Goal: Find contact information: Find contact information

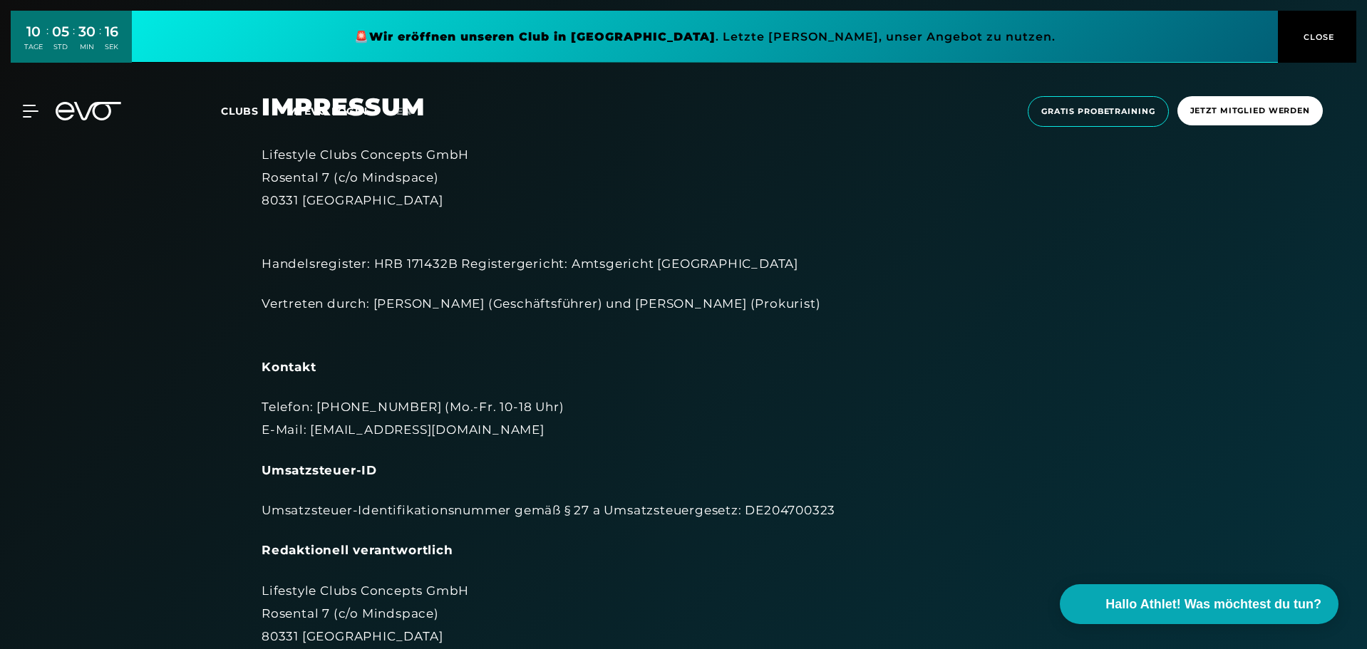
click at [29, 108] on icon at bounding box center [31, 111] width 16 height 13
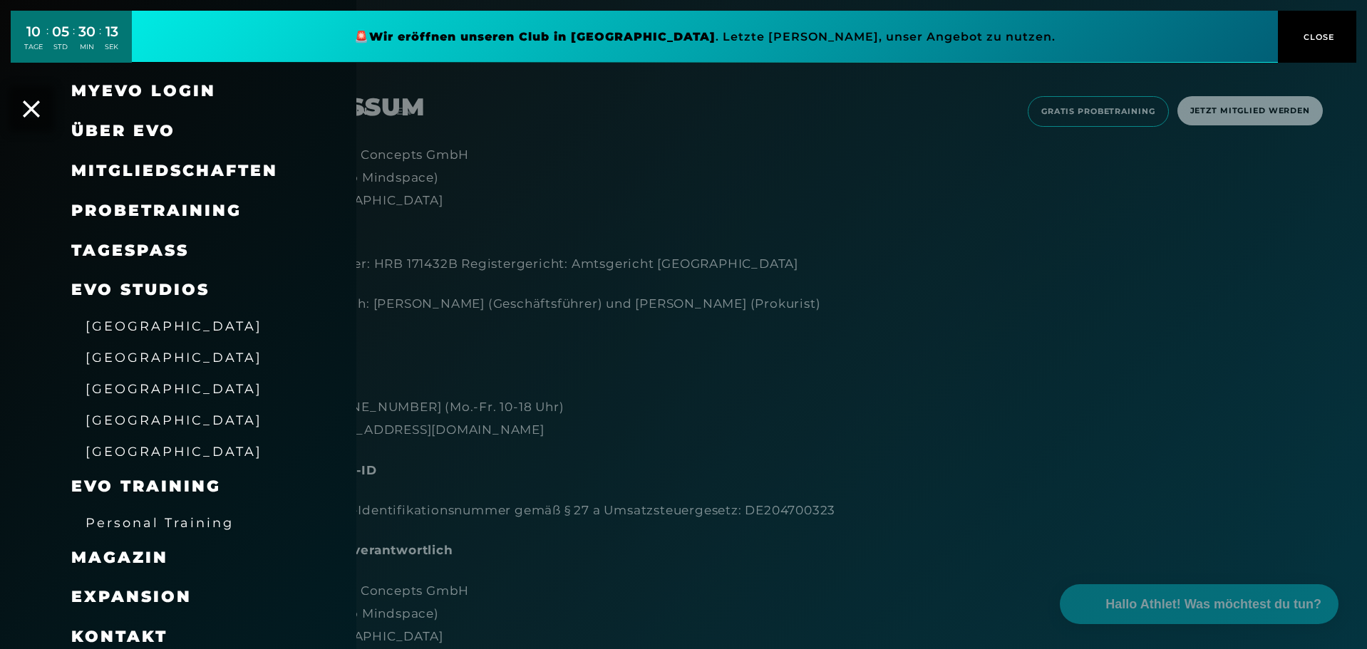
click at [138, 450] on span "[GEOGRAPHIC_DATA]" at bounding box center [174, 451] width 177 height 15
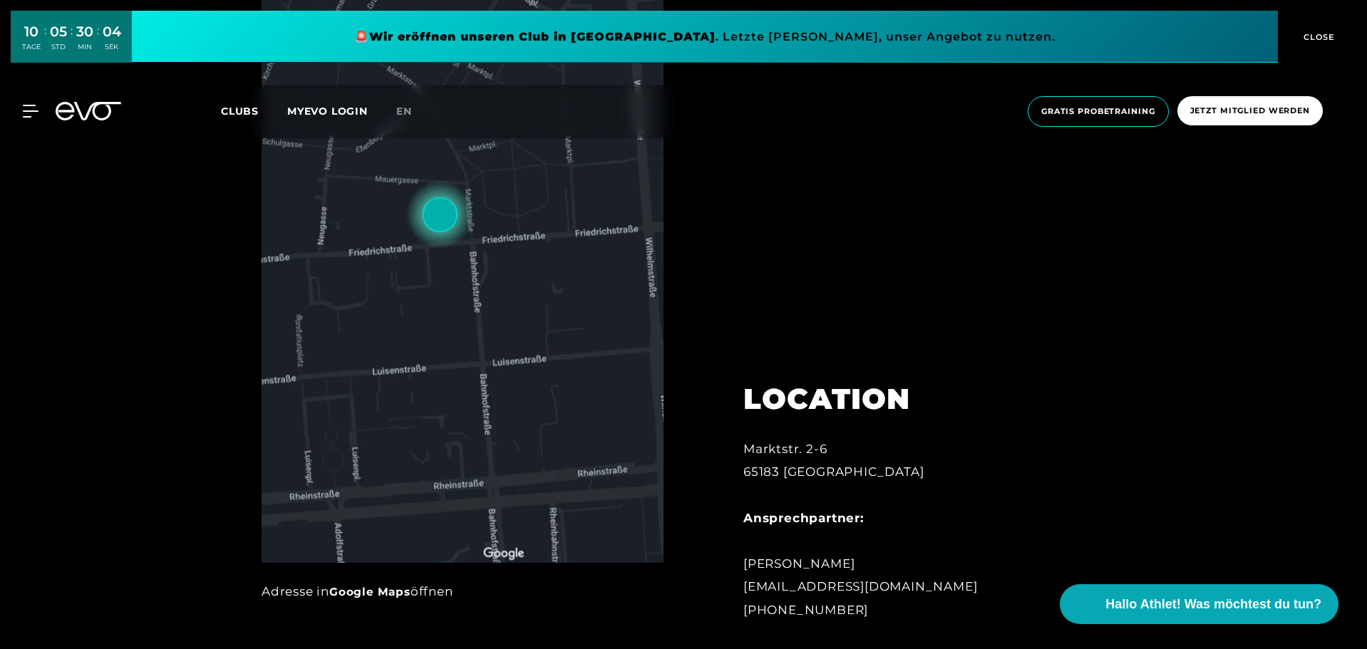
scroll to position [711, 0]
drag, startPoint x: 746, startPoint y: 446, endPoint x: 800, endPoint y: 411, distance: 64.2
click at [800, 411] on div "LOCATION Marktstr. 2-6 65183 [GEOGRAPHIC_DATA] Ansprechpartner: [PERSON_NAME] […" at bounding box center [900, 492] width 354 height 292
click at [925, 588] on div "Marktstr. 2-6 65183 [GEOGRAPHIC_DATA] Ansprechpartner: [PERSON_NAME] [EMAIL_ADD…" at bounding box center [900, 529] width 314 height 184
drag, startPoint x: 919, startPoint y: 585, endPoint x: 748, endPoint y: 578, distance: 171.2
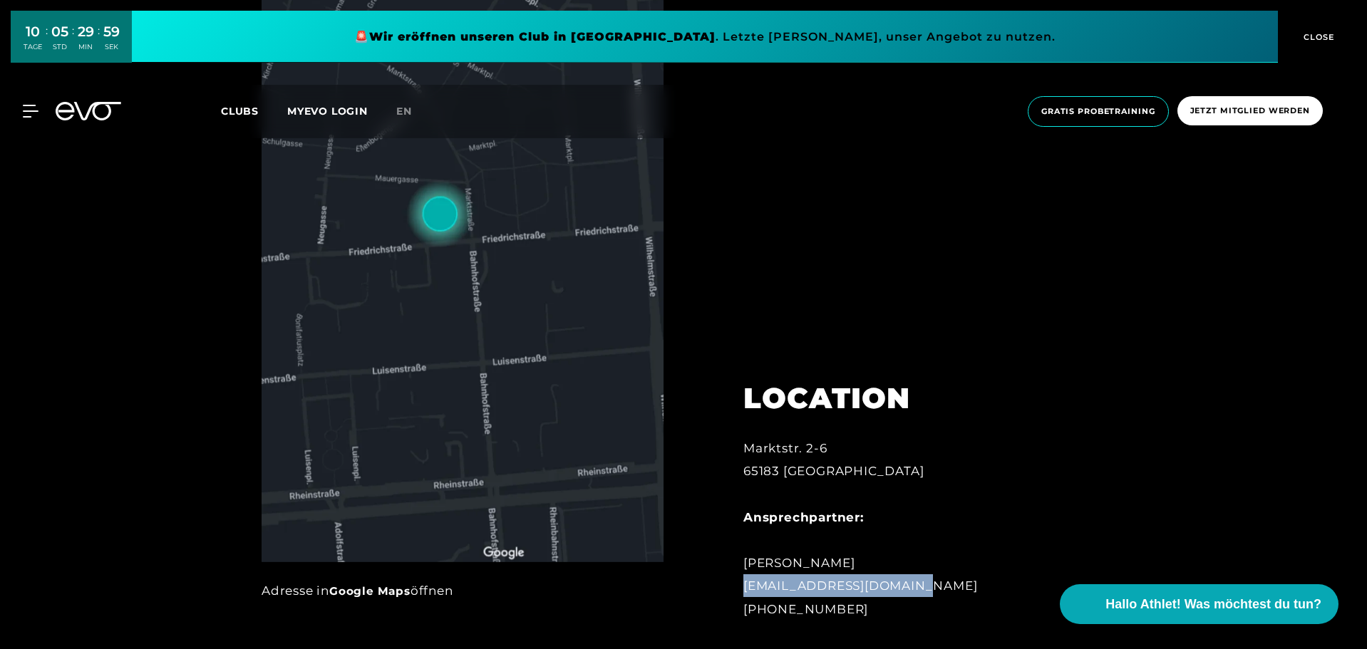
click at [748, 578] on div "Marktstr. 2-6 65183 [GEOGRAPHIC_DATA] Ansprechpartner: [PERSON_NAME] [EMAIL_ADD…" at bounding box center [900, 529] width 314 height 184
copy div "[EMAIL_ADDRESS][DOMAIN_NAME]"
